Goal: Information Seeking & Learning: Check status

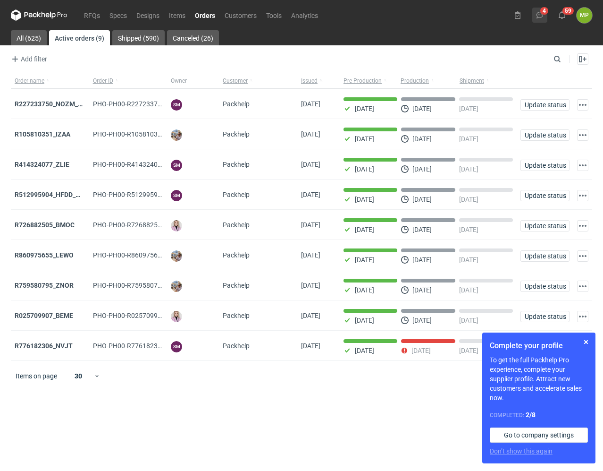
click at [542, 13] on icon at bounding box center [540, 15] width 8 height 8
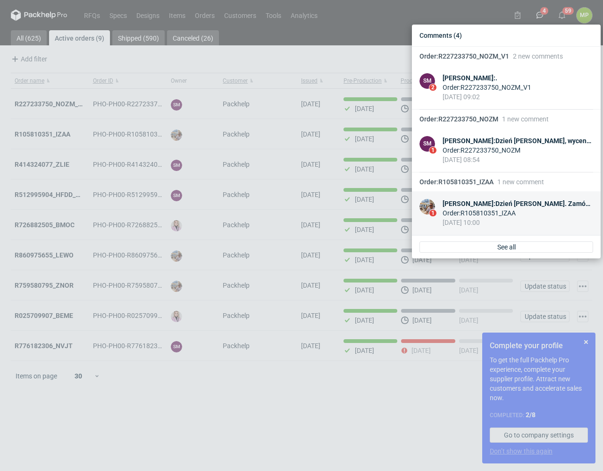
click at [475, 207] on div "[PERSON_NAME] : Dzień [PERSON_NAME]. Zamówienie do załączonej wyceny" at bounding box center [518, 203] width 151 height 9
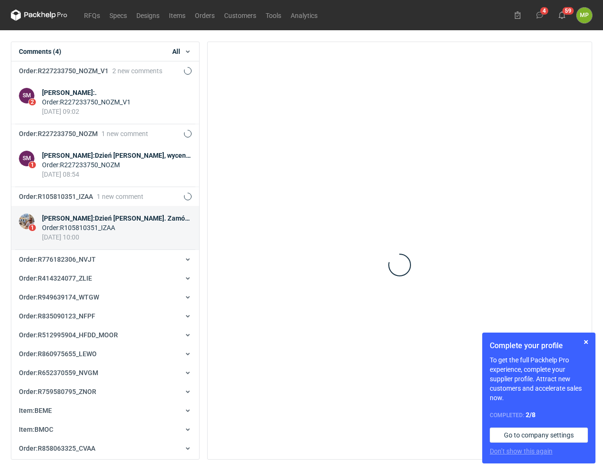
scroll to position [144, 0]
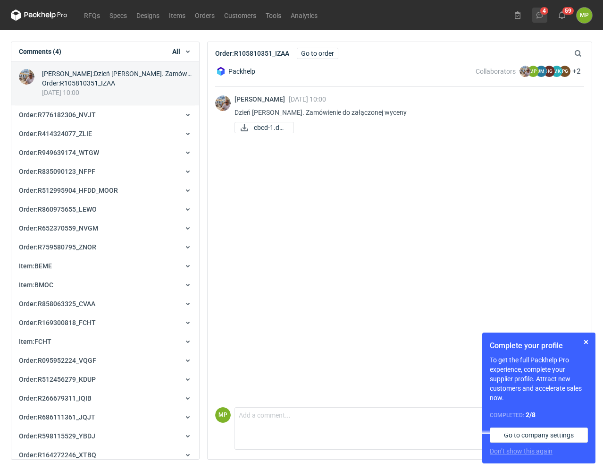
click at [541, 14] on icon at bounding box center [540, 15] width 8 height 8
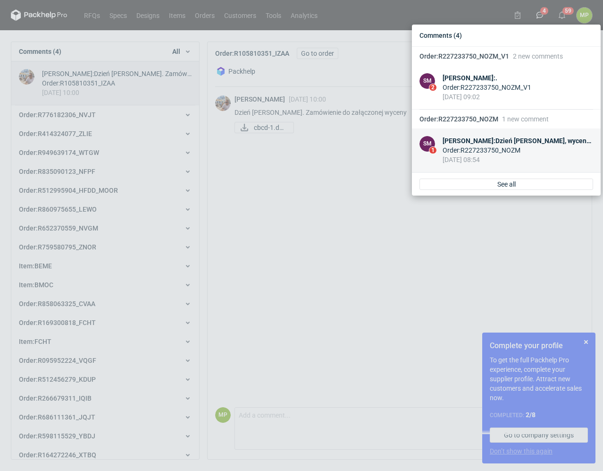
click at [468, 155] on div "[DATE] 08:54" at bounding box center [518, 159] width 151 height 9
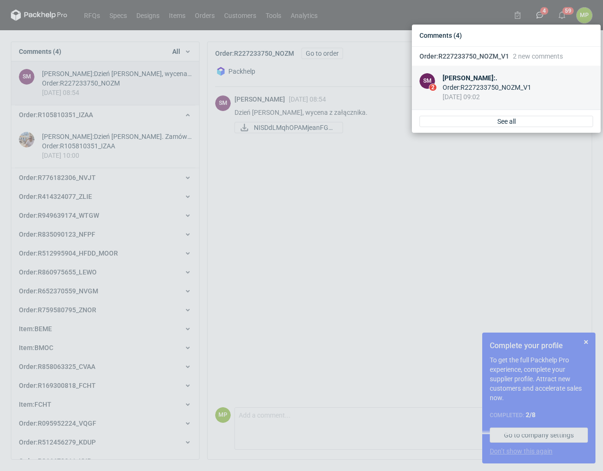
click at [488, 76] on div "[PERSON_NAME] : ." at bounding box center [487, 77] width 89 height 9
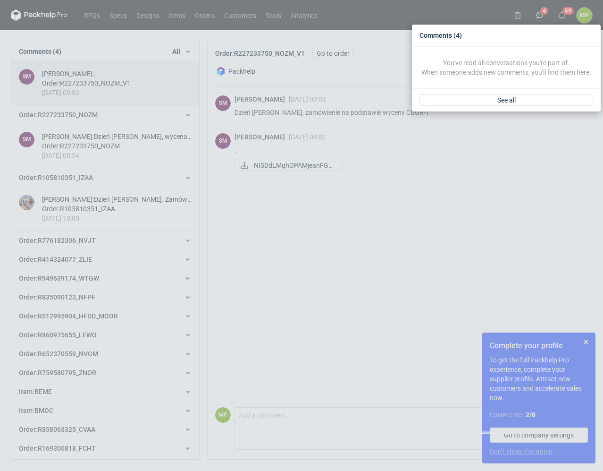
click at [484, 262] on div "Comments (4) You've read all conversations you're part of. When someone adds ne…" at bounding box center [301, 235] width 603 height 471
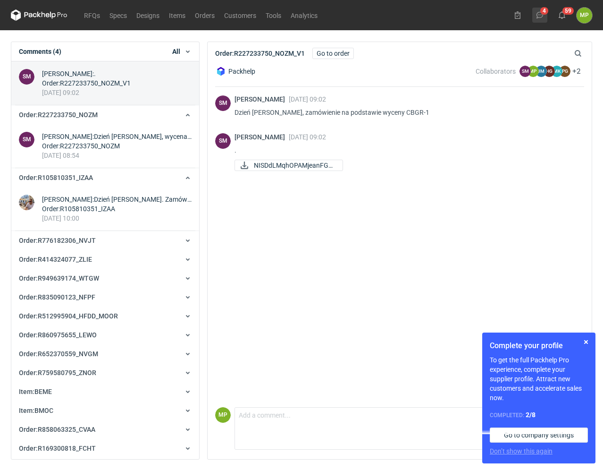
click at [544, 11] on button "4" at bounding box center [539, 15] width 15 height 15
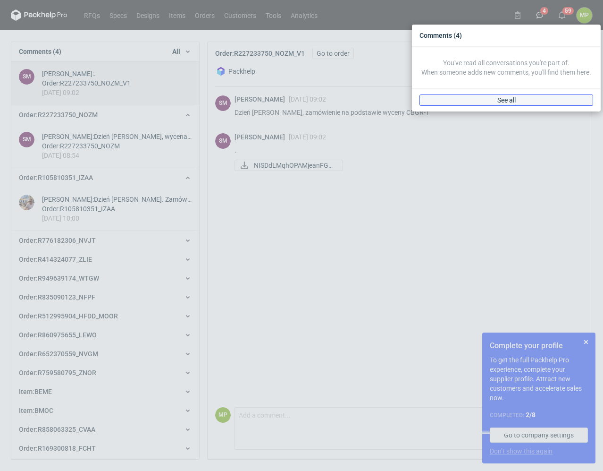
click at [537, 101] on link "See all" at bounding box center [507, 99] width 174 height 11
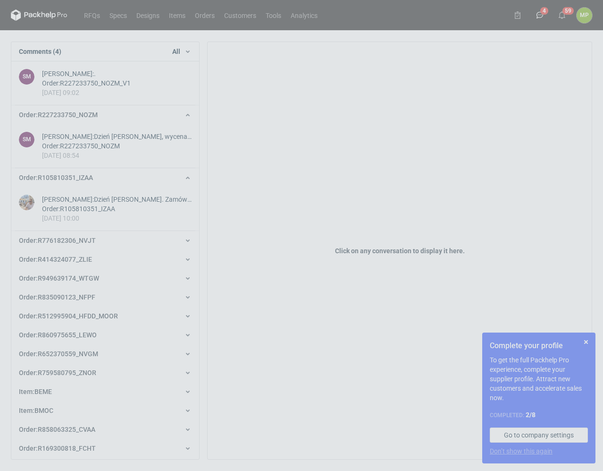
click at [417, 175] on div "Click on any conversation to display it here." at bounding box center [400, 250] width 384 height 417
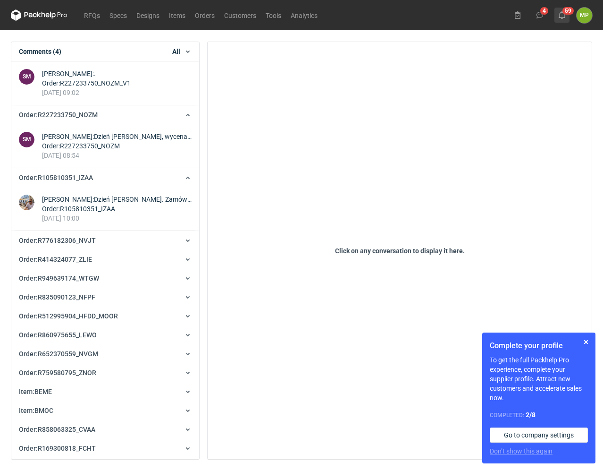
click at [568, 10] on button "59" at bounding box center [562, 15] width 15 height 15
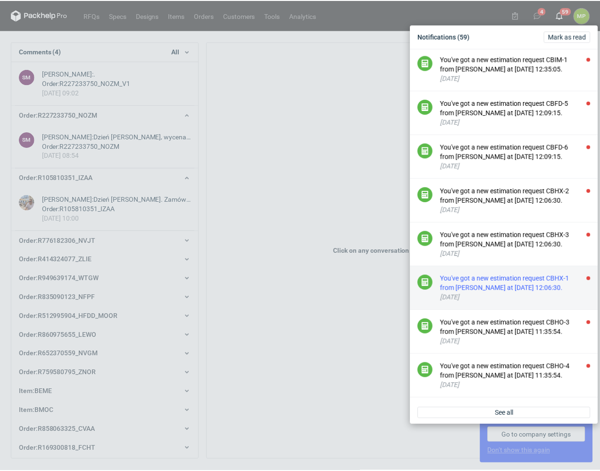
scroll to position [165, 0]
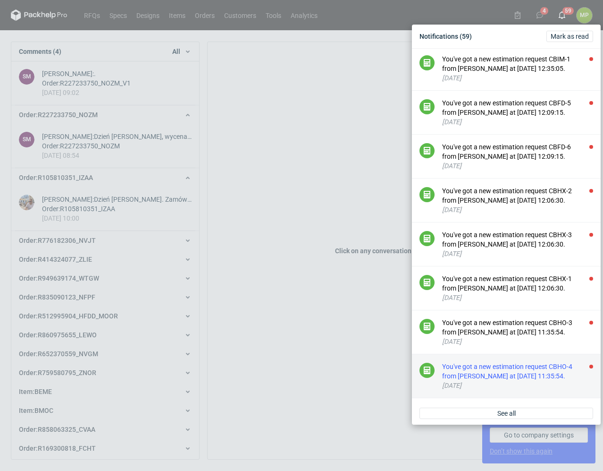
click at [514, 378] on div "You've got a new estimation request CBHO-4 from [PERSON_NAME] at [DATE] 11:35:5…" at bounding box center [517, 371] width 151 height 19
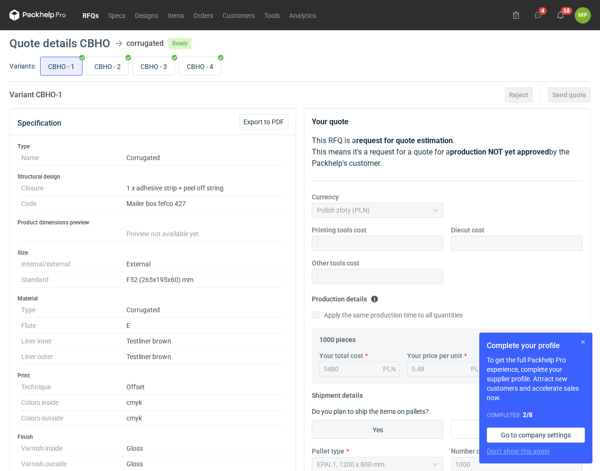
click at [584, 340] on button "button" at bounding box center [583, 341] width 11 height 11
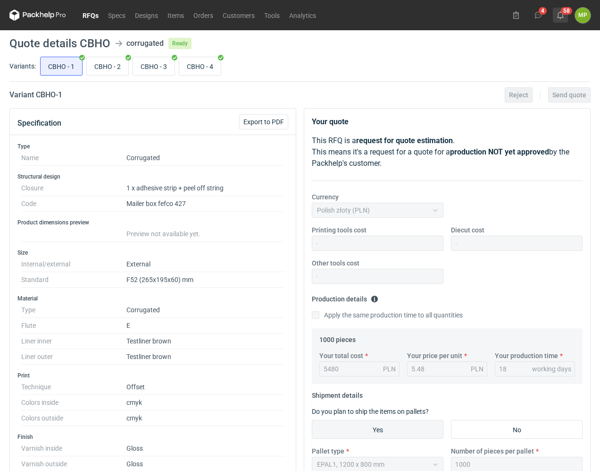
click at [565, 19] on button "58" at bounding box center [560, 15] width 15 height 15
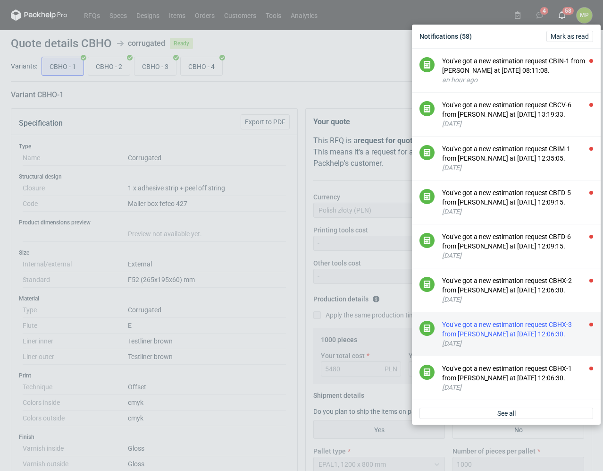
click at [522, 338] on div "You've got a new estimation request CBHX-3 from [PERSON_NAME] at [DATE] 12:06:3…" at bounding box center [517, 329] width 151 height 19
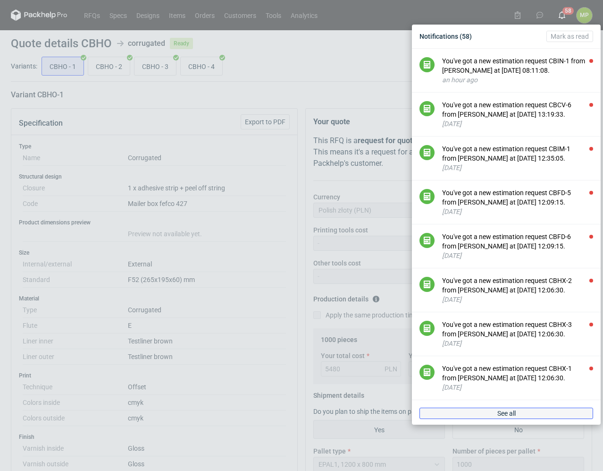
click at [544, 416] on link "See all" at bounding box center [507, 412] width 174 height 11
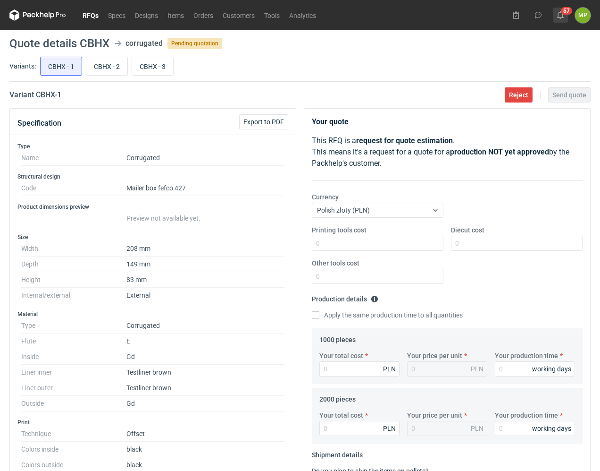
click at [560, 19] on button "57" at bounding box center [560, 15] width 15 height 15
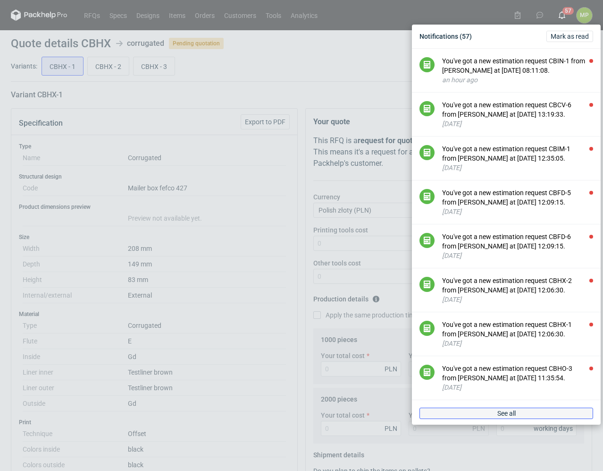
click at [502, 410] on span "See all" at bounding box center [506, 413] width 18 height 7
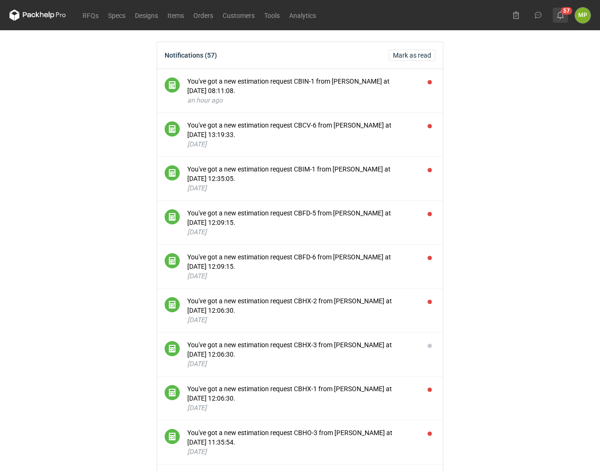
click at [566, 17] on button "57" at bounding box center [560, 15] width 15 height 15
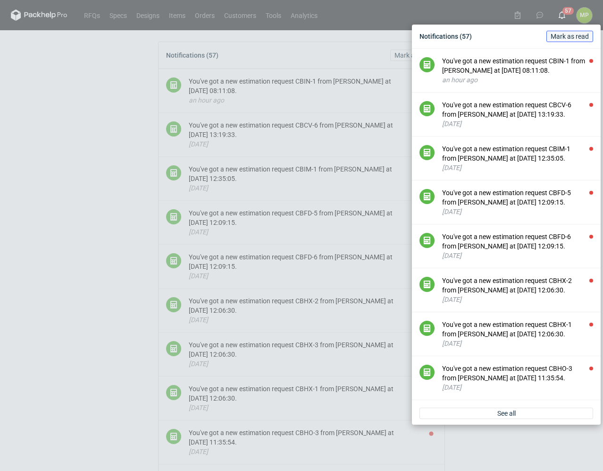
click at [572, 39] on span "Mark as read" at bounding box center [570, 36] width 38 height 7
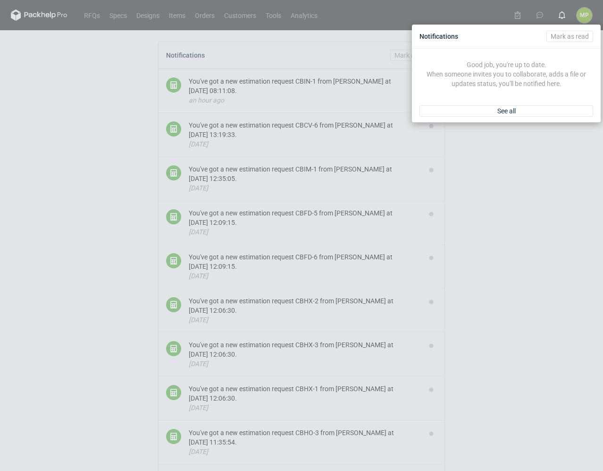
click at [460, 216] on div "Notifications [PERSON_NAME] as read Good job, you're up to date. When someone i…" at bounding box center [301, 235] width 603 height 471
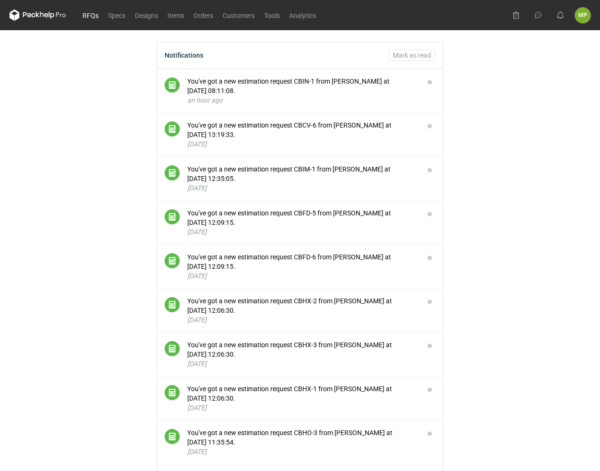
click at [80, 10] on link "RFQs" at bounding box center [90, 14] width 25 height 11
